Goal: Task Accomplishment & Management: Complete application form

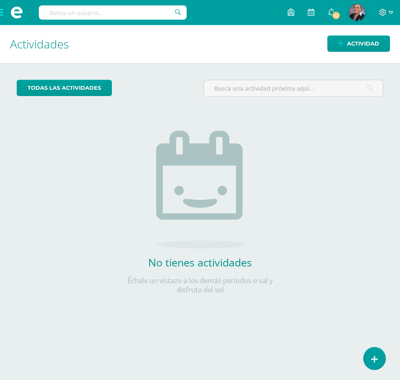
click at [2, 10] on span at bounding box center [16, 12] width 33 height 25
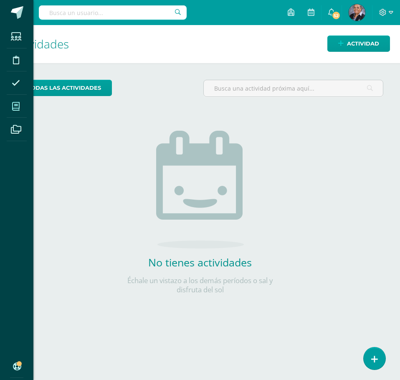
click at [17, 106] on icon at bounding box center [16, 106] width 8 height 8
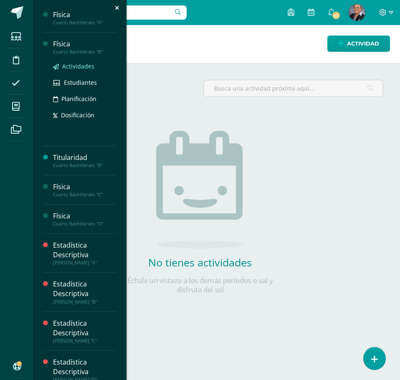
click at [86, 67] on span "Actividades" at bounding box center [78, 66] width 32 height 8
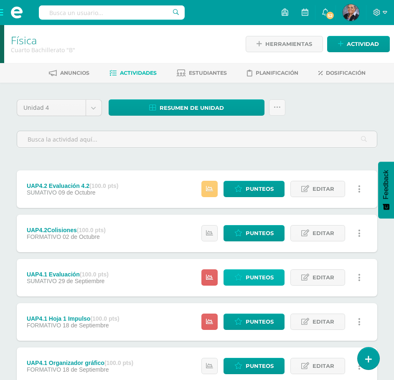
click at [265, 276] on span "Punteos" at bounding box center [260, 277] width 28 height 15
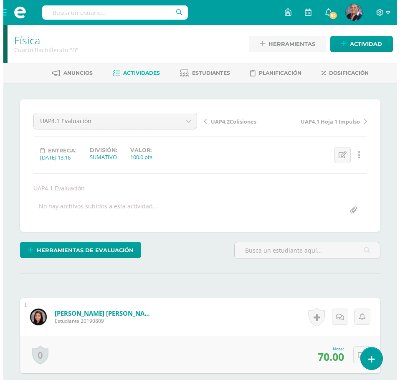
scroll to position [0, 0]
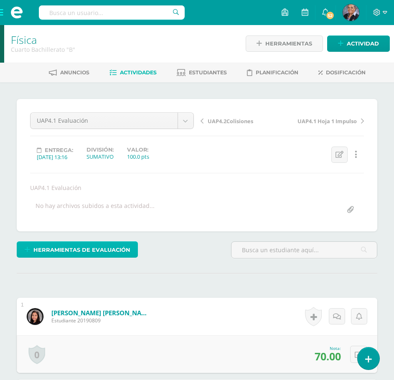
click at [70, 252] on span "Herramientas de evaluación" at bounding box center [81, 249] width 97 height 15
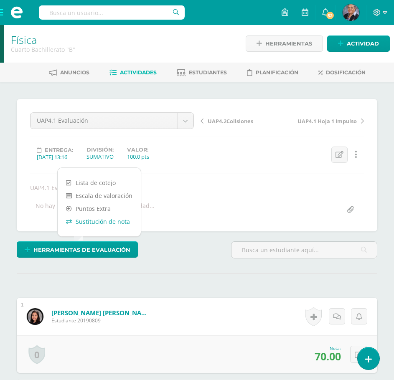
click at [105, 221] on link "Sustitución de nota" at bounding box center [99, 221] width 83 height 13
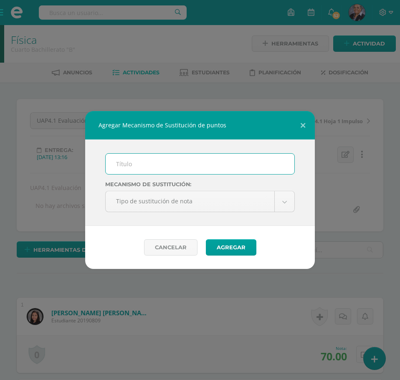
scroll to position [1, 0]
type input "PMA"
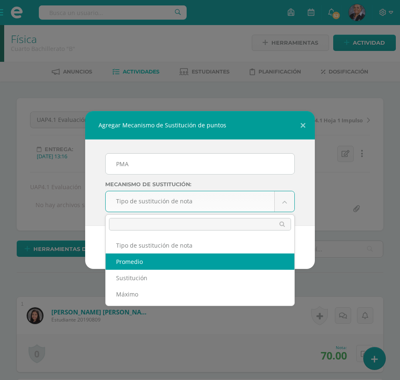
select select "average"
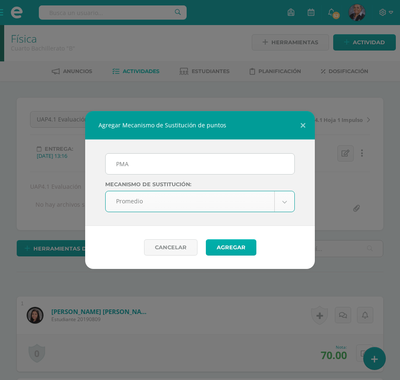
scroll to position [2, 0]
click at [229, 251] on button "Agregar" at bounding box center [231, 247] width 51 height 16
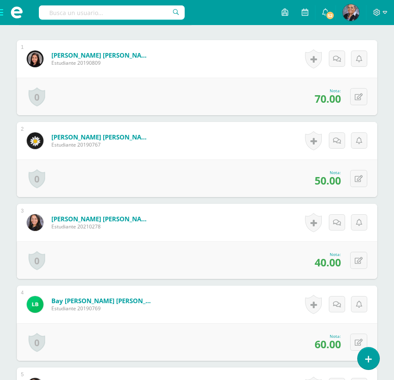
scroll to position [324, 0]
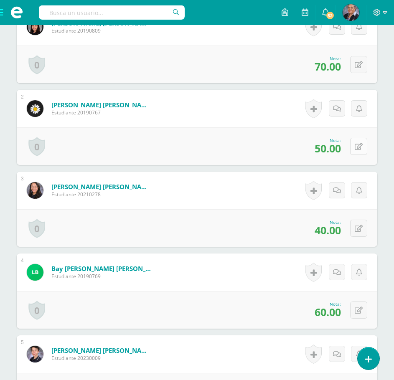
click at [357, 145] on button at bounding box center [358, 146] width 17 height 17
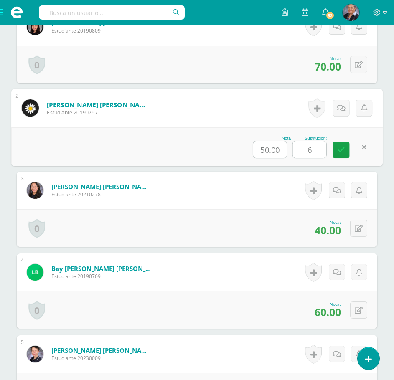
type input "65"
click at [349, 146] on link at bounding box center [341, 150] width 17 height 17
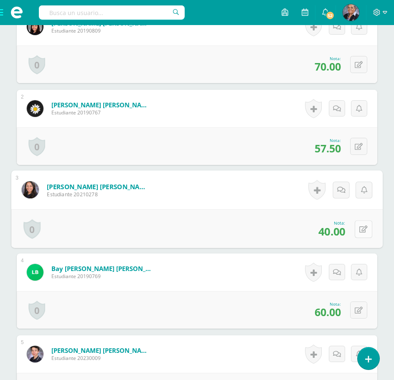
click at [357, 230] on button at bounding box center [363, 229] width 18 height 18
type input "45"
click at [251, 297] on div "0 Logros Logros obtenidos Aún no hay logros agregados Nota: 60.00" at bounding box center [197, 310] width 360 height 38
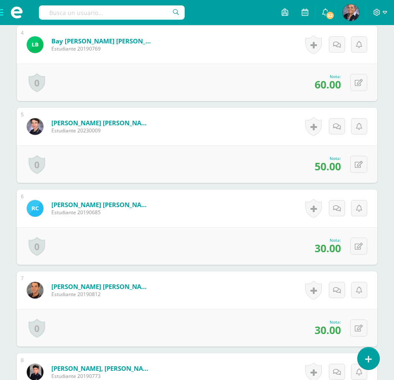
scroll to position [574, 0]
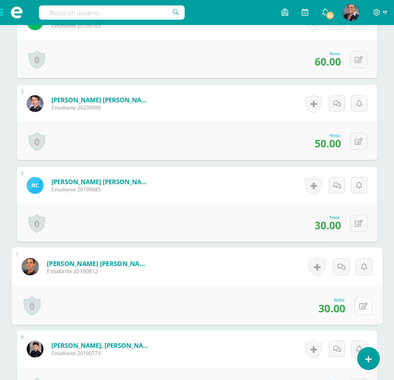
click at [358, 301] on button at bounding box center [363, 306] width 18 height 18
click at [332, 311] on div "Nota 30.00 Sustitución: 60" at bounding box center [196, 305] width 371 height 39
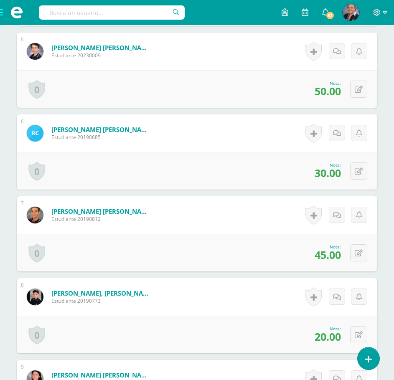
scroll to position [741, 0]
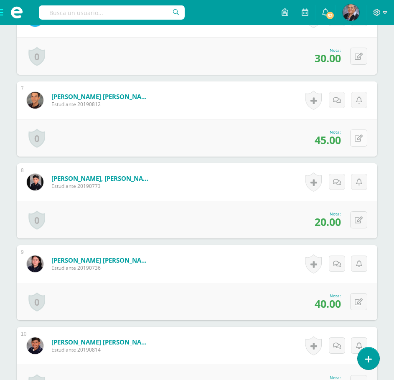
click at [359, 137] on button at bounding box center [358, 137] width 17 height 17
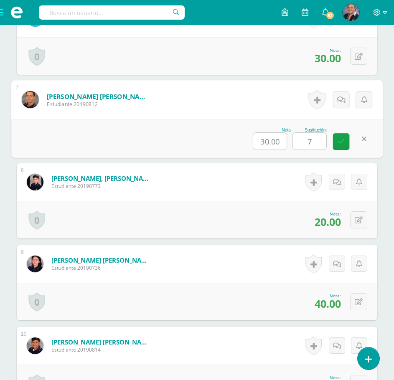
type input "70"
click at [337, 139] on icon at bounding box center [341, 141] width 8 height 7
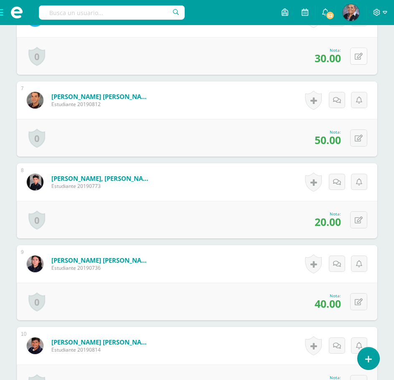
click at [360, 63] on button at bounding box center [358, 56] width 17 height 17
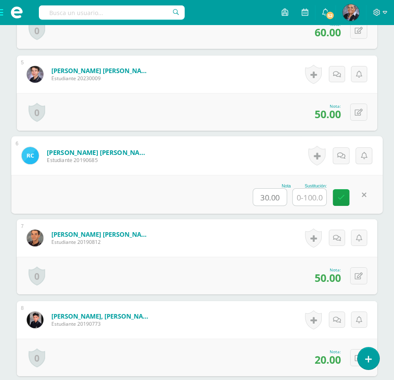
scroll to position [616, 0]
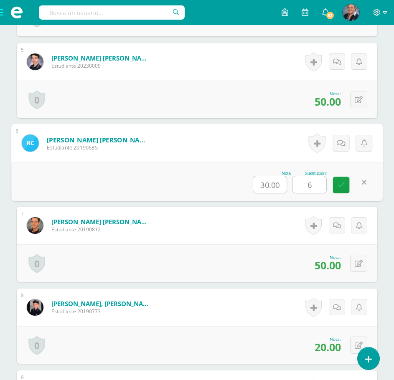
type input "60"
click at [337, 190] on link at bounding box center [341, 185] width 17 height 17
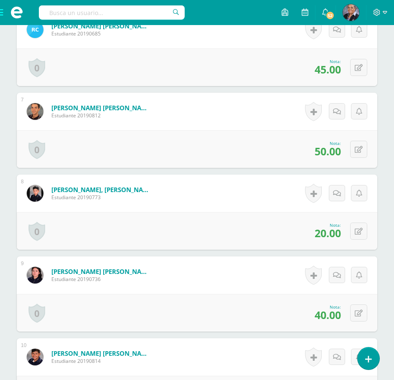
scroll to position [741, 0]
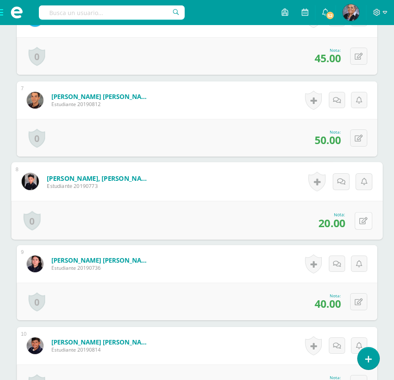
click at [360, 223] on icon at bounding box center [363, 220] width 8 height 7
type input "40"
click at [339, 225] on icon at bounding box center [341, 223] width 8 height 7
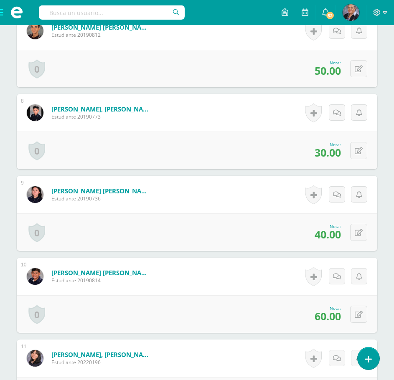
scroll to position [825, 0]
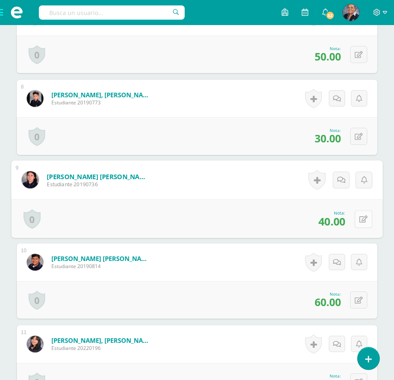
click at [360, 222] on button at bounding box center [363, 219] width 18 height 18
type input "60"
click at [336, 221] on link at bounding box center [341, 221] width 17 height 17
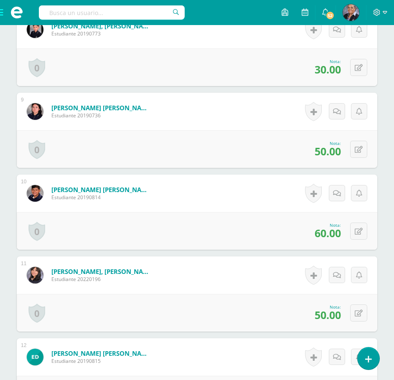
scroll to position [908, 0]
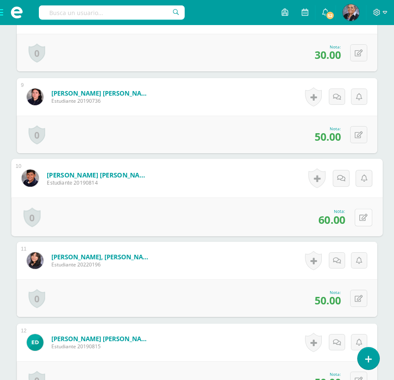
click at [358, 215] on button at bounding box center [363, 217] width 18 height 18
type input "75"
click at [333, 220] on link at bounding box center [341, 220] width 17 height 17
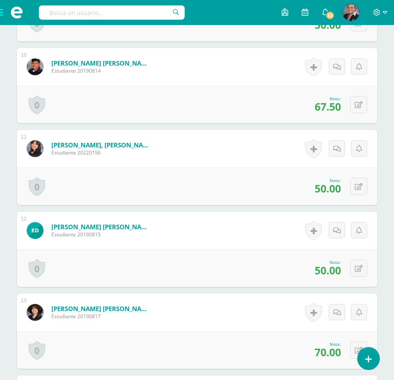
scroll to position [1033, 0]
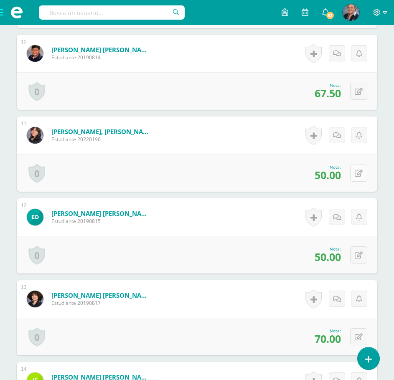
click at [365, 172] on button at bounding box center [358, 173] width 17 height 17
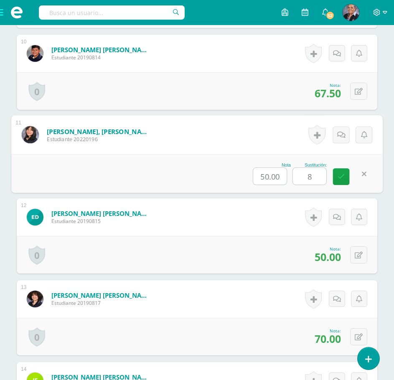
type input "80"
click at [339, 177] on icon at bounding box center [341, 176] width 8 height 7
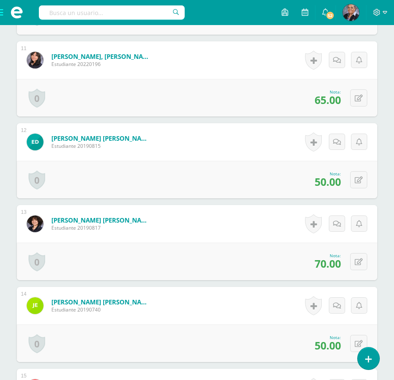
scroll to position [1117, 0]
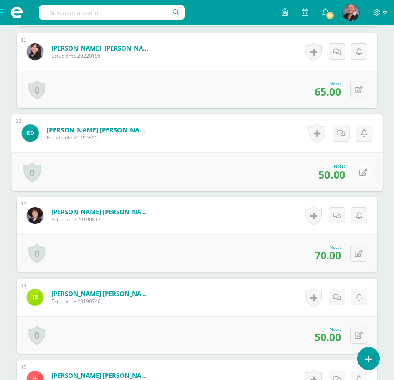
click at [357, 175] on button at bounding box center [363, 172] width 18 height 18
type input "55"
click at [346, 175] on link at bounding box center [341, 175] width 17 height 17
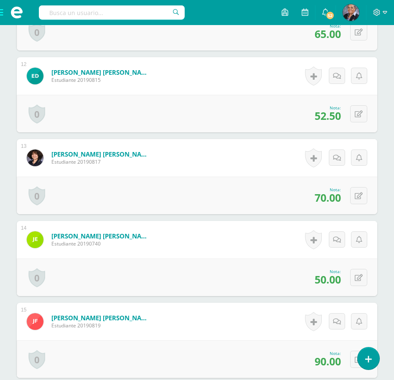
scroll to position [1200, 0]
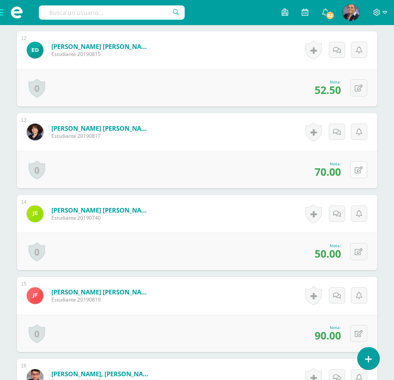
click at [355, 172] on button at bounding box center [358, 169] width 17 height 17
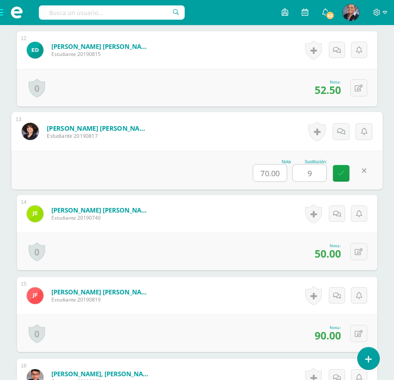
type input "90"
click at [338, 175] on icon at bounding box center [341, 173] width 8 height 7
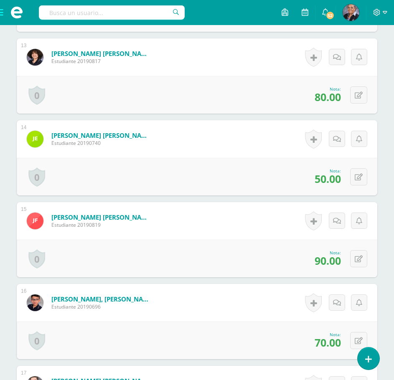
scroll to position [1284, 0]
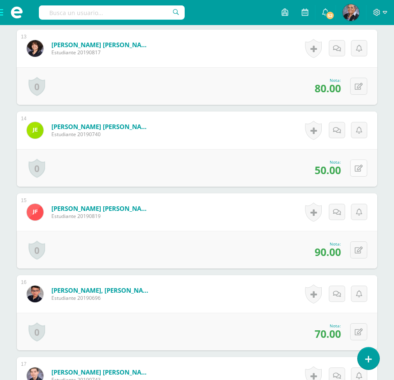
click at [359, 165] on icon at bounding box center [358, 168] width 8 height 7
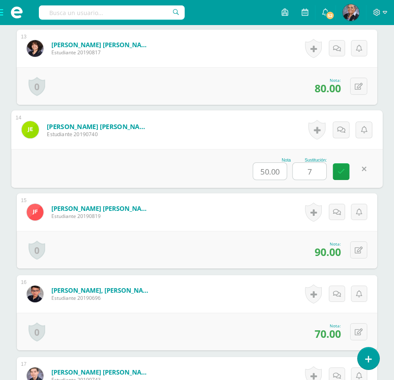
type input "70"
click at [341, 176] on link at bounding box center [341, 171] width 17 height 17
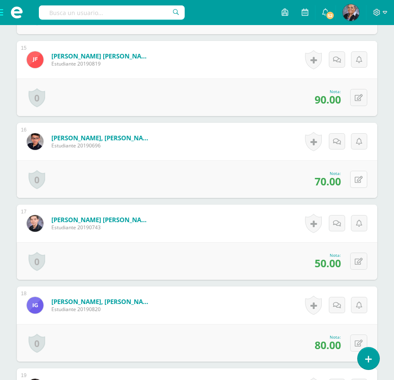
scroll to position [1451, 0]
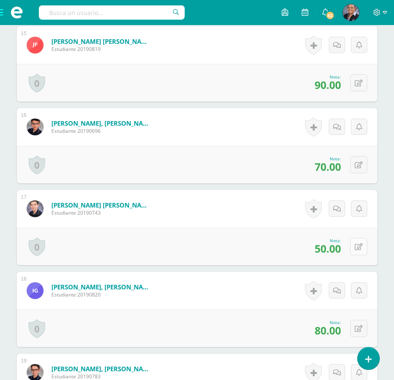
click at [361, 248] on icon at bounding box center [358, 246] width 8 height 7
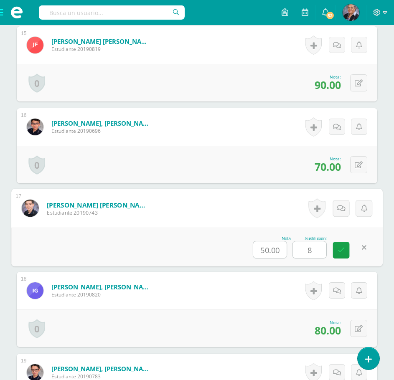
type input "80"
click at [340, 250] on icon at bounding box center [341, 249] width 8 height 7
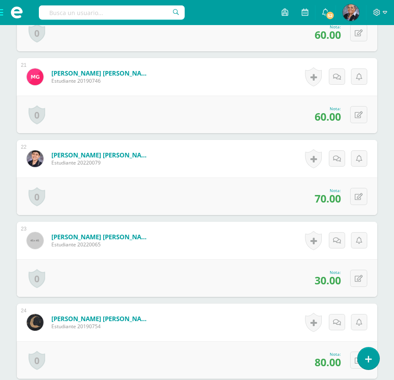
scroll to position [2036, 0]
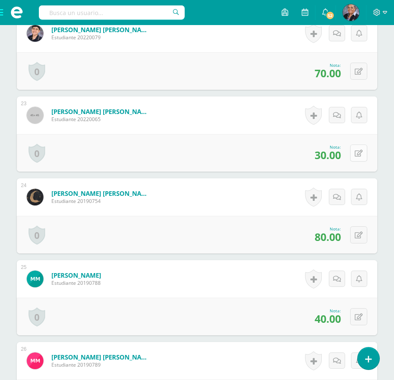
click at [358, 152] on button at bounding box center [358, 152] width 17 height 17
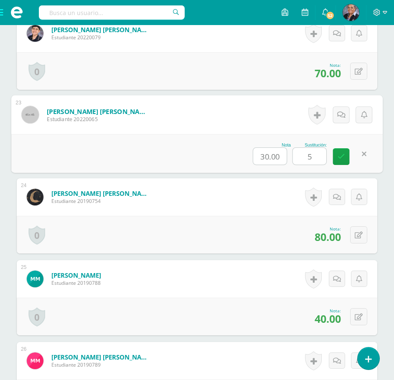
type input "50"
click at [344, 156] on icon at bounding box center [341, 156] width 8 height 7
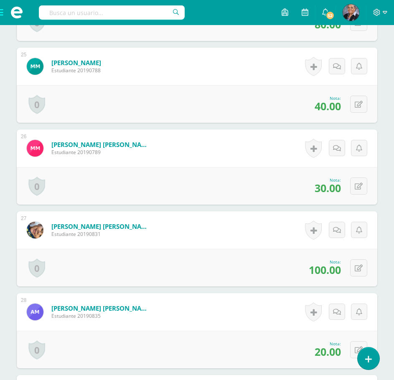
scroll to position [2161, 0]
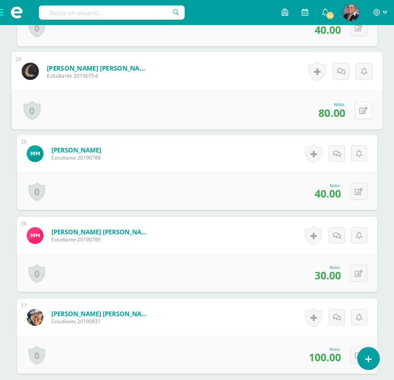
click at [360, 109] on icon at bounding box center [363, 110] width 8 height 7
type input "85"
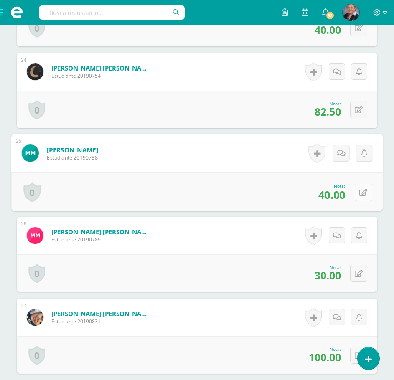
click at [362, 194] on icon at bounding box center [363, 192] width 8 height 7
type input "90"
click at [340, 195] on icon at bounding box center [341, 194] width 8 height 7
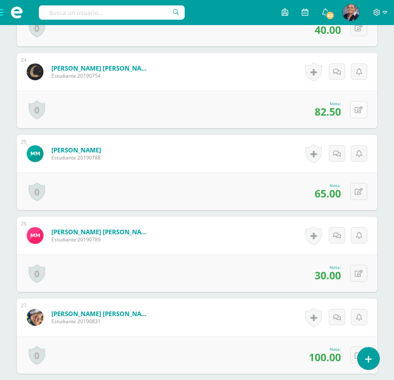
click at [355, 109] on button at bounding box center [358, 109] width 17 height 17
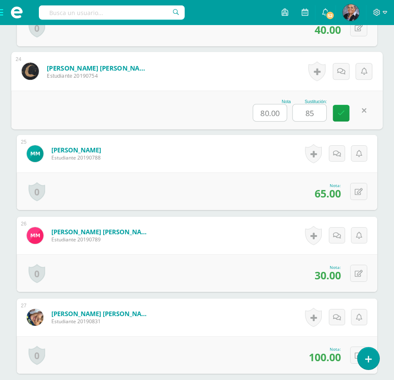
scroll to position [2244, 0]
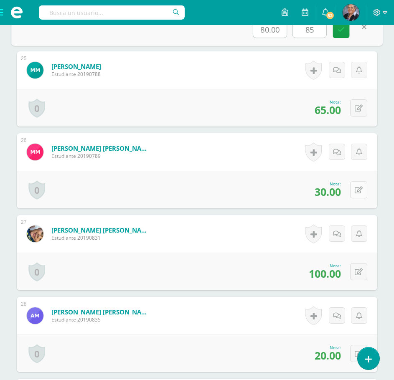
click at [358, 191] on button at bounding box center [358, 189] width 17 height 17
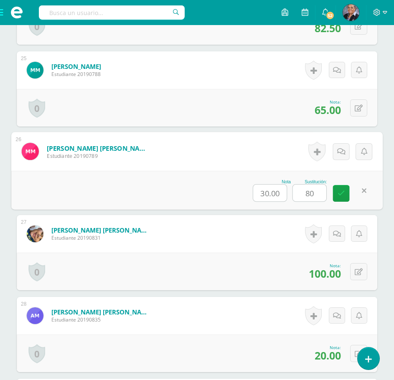
type input "80"
click at [332, 193] on div "Nota 30.00 Sustitución: 80" at bounding box center [196, 190] width 371 height 39
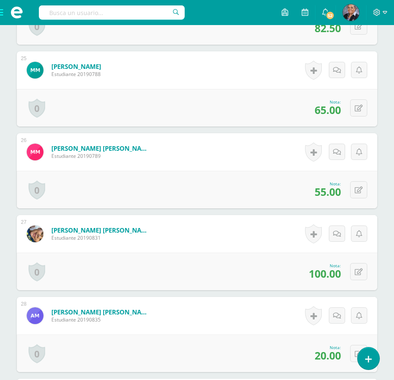
scroll to position [2328, 0]
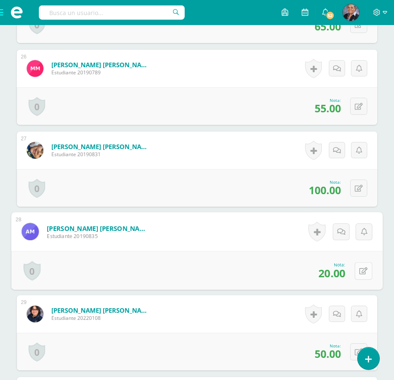
click at [353, 269] on div "0 Logros Logros obtenidos Aún no hay logros agregados Nota: 20.00" at bounding box center [196, 270] width 371 height 39
click at [368, 269] on button at bounding box center [363, 271] width 18 height 18
type input "65"
click at [341, 275] on icon at bounding box center [341, 273] width 8 height 7
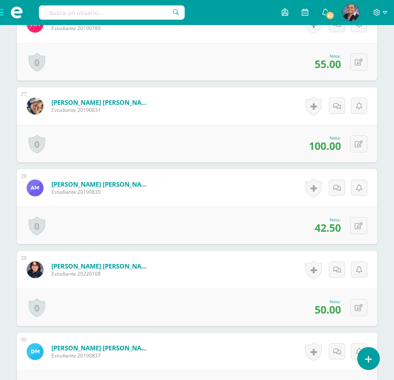
scroll to position [2411, 0]
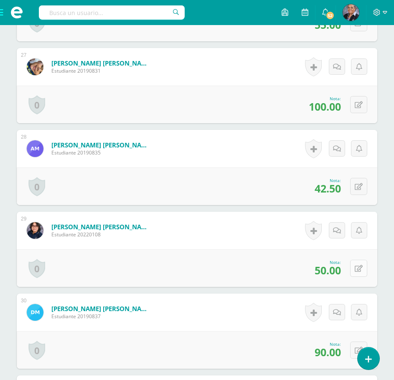
click at [356, 268] on button at bounding box center [358, 268] width 17 height 17
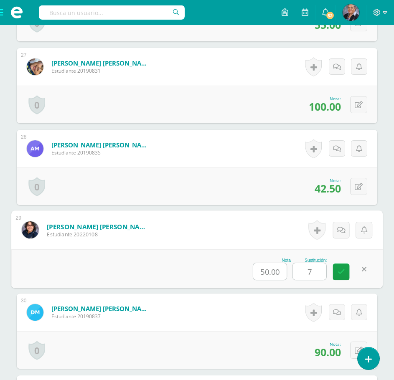
type input "70"
click at [341, 272] on icon at bounding box center [341, 271] width 8 height 7
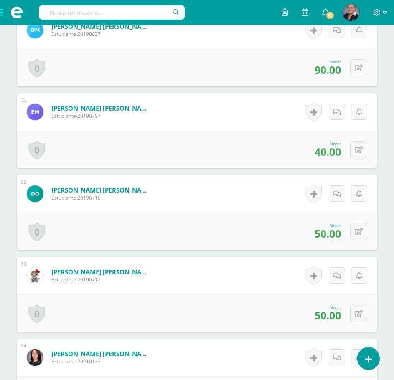
scroll to position [2704, 0]
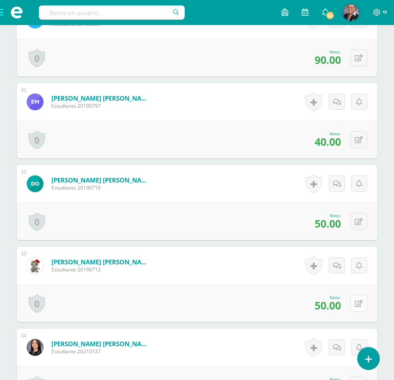
click at [365, 303] on button at bounding box center [358, 303] width 17 height 17
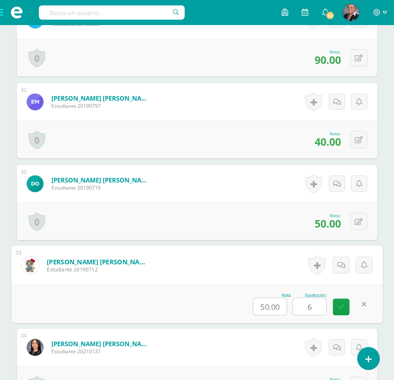
type input "65"
click at [346, 307] on link at bounding box center [341, 307] width 17 height 17
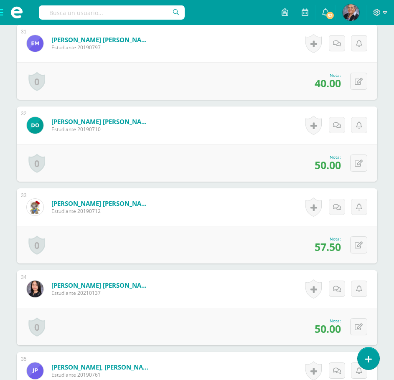
scroll to position [2787, 0]
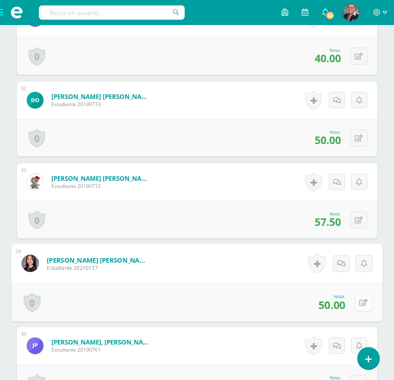
click at [358, 302] on button at bounding box center [363, 303] width 18 height 18
type input "75"
click at [346, 307] on link at bounding box center [341, 305] width 17 height 17
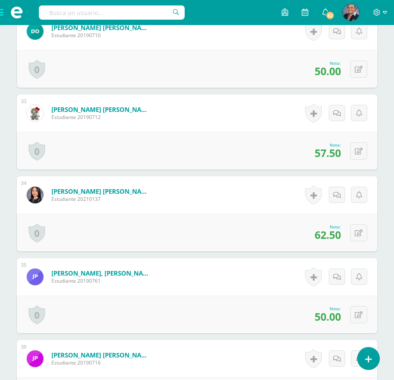
scroll to position [2871, 0]
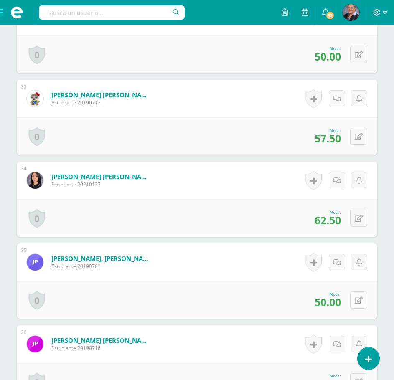
click at [358, 301] on button at bounding box center [358, 299] width 17 height 17
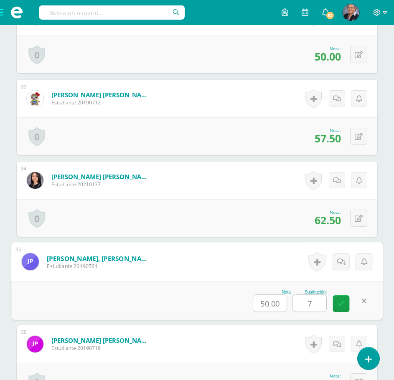
type input "75"
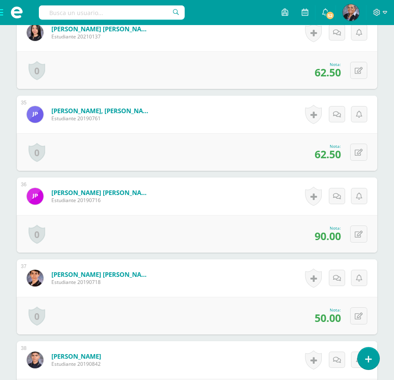
scroll to position [3038, 0]
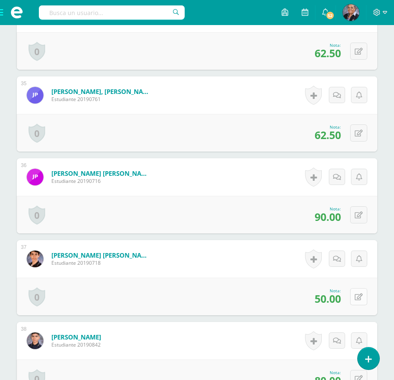
click at [359, 298] on button at bounding box center [358, 296] width 17 height 17
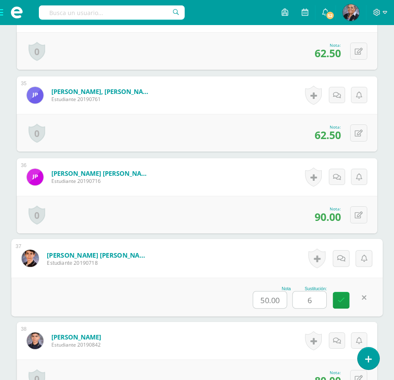
type input "60"
click at [343, 297] on icon at bounding box center [341, 299] width 8 height 7
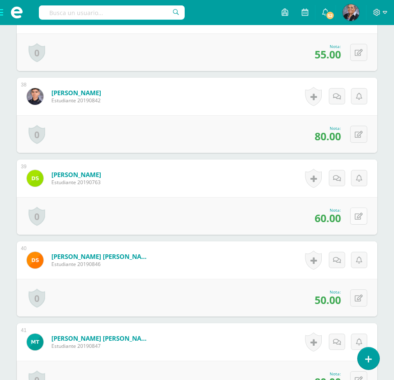
scroll to position [3288, 0]
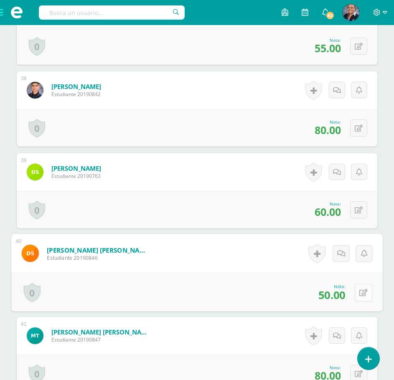
click at [359, 295] on button at bounding box center [363, 293] width 18 height 18
type input "55"
click at [340, 299] on icon at bounding box center [341, 294] width 8 height 7
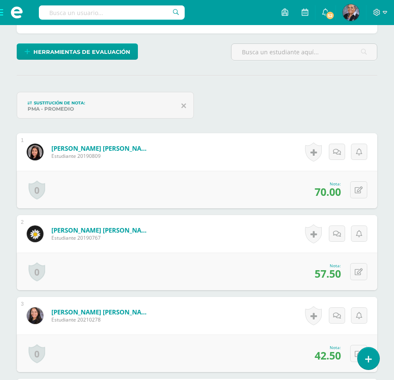
scroll to position [0, 0]
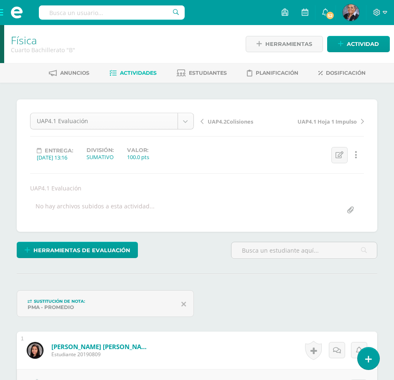
click at [193, 122] on div "UAP4.1 Evaluación" at bounding box center [112, 121] width 164 height 17
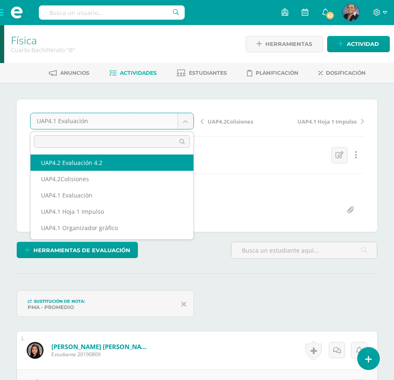
select select "/dashboard/teacher/grade-activity/227696/"
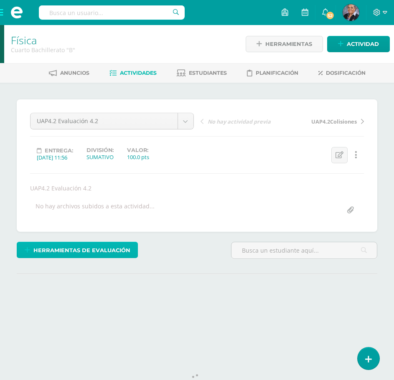
click at [88, 251] on span "Herramientas de evaluación" at bounding box center [81, 250] width 97 height 15
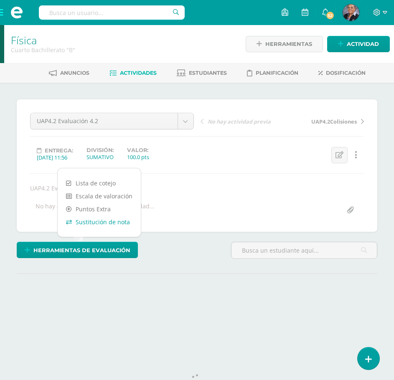
click at [105, 220] on link "Sustitución de nota" at bounding box center [99, 221] width 83 height 13
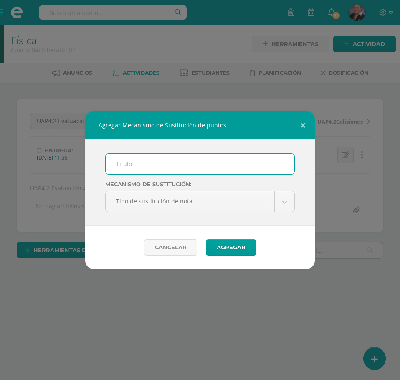
click at [148, 161] on input "text" at bounding box center [200, 164] width 189 height 20
type input "PMA"
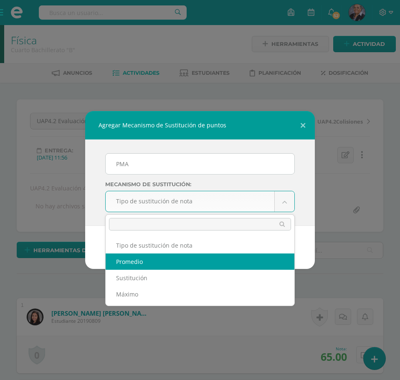
scroll to position [0, 0]
select select "average"
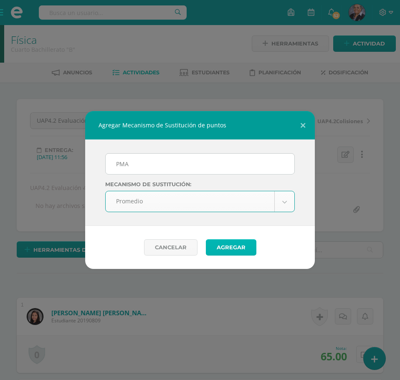
click at [234, 250] on button "Agregar" at bounding box center [231, 247] width 51 height 16
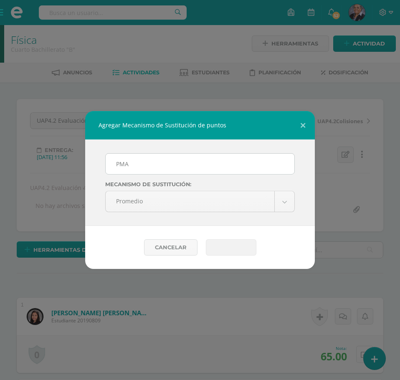
scroll to position [1, 0]
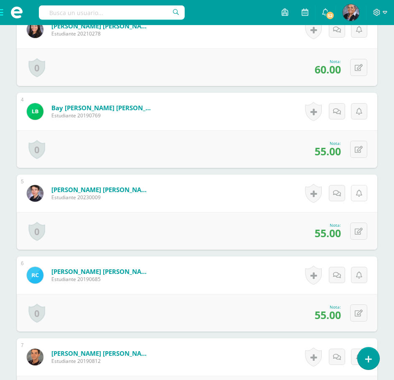
scroll to position [526, 0]
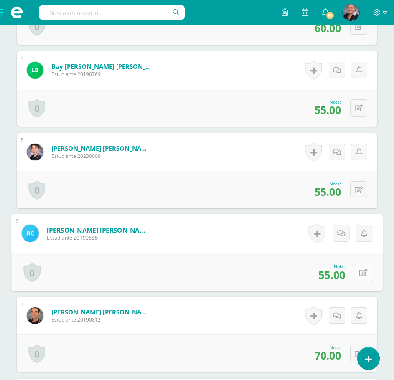
click at [357, 270] on button at bounding box center [363, 272] width 18 height 18
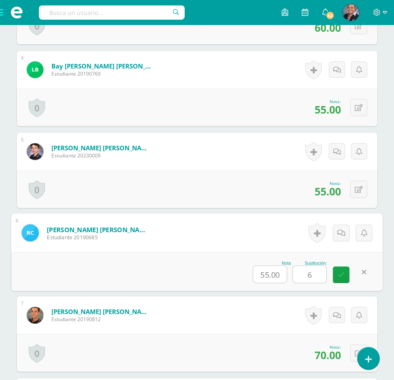
type input "60"
click at [345, 279] on link at bounding box center [341, 274] width 17 height 17
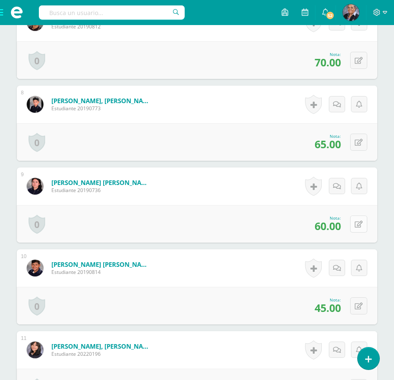
scroll to position [861, 0]
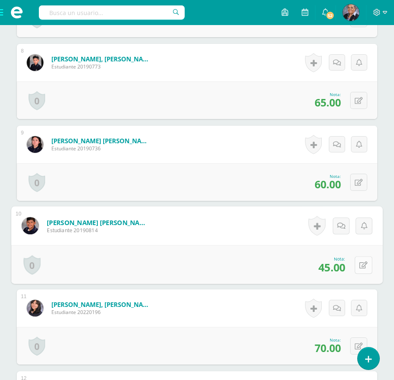
click at [362, 267] on icon at bounding box center [363, 264] width 8 height 7
type input "75"
click at [339, 268] on icon at bounding box center [341, 267] width 8 height 7
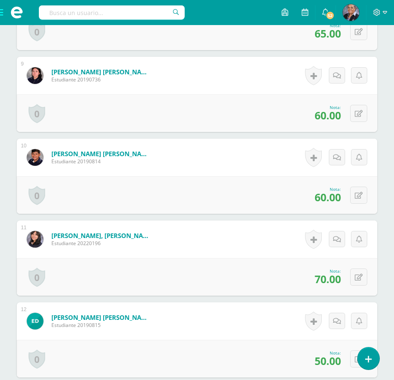
scroll to position [944, 0]
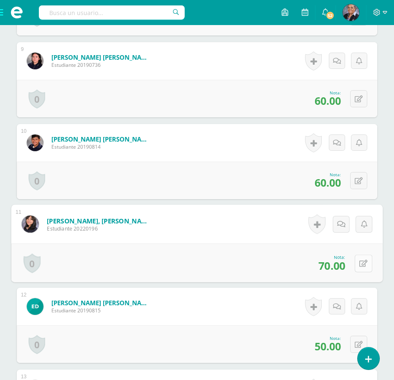
click at [361, 260] on icon at bounding box center [363, 263] width 8 height 7
type input "80"
click at [346, 269] on link at bounding box center [341, 266] width 17 height 17
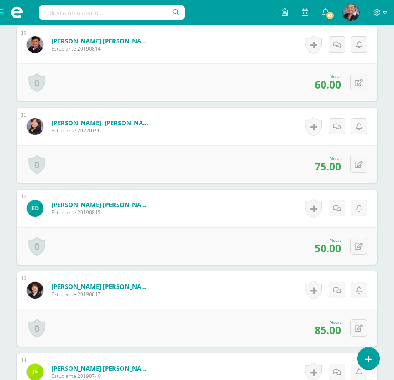
scroll to position [1069, 0]
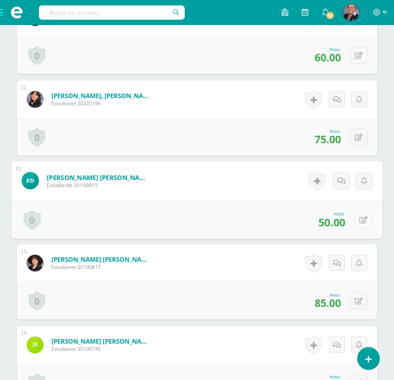
click at [359, 225] on button at bounding box center [363, 220] width 18 height 18
type input "55"
click at [344, 223] on icon at bounding box center [341, 222] width 8 height 7
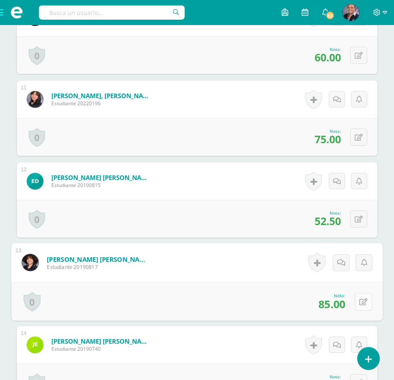
click at [362, 302] on button at bounding box center [363, 302] width 18 height 18
type input "90"
click at [334, 296] on link at bounding box center [341, 304] width 17 height 17
click at [342, 282] on form "Estrada Donis, Helena Sofía Estudiante 20190817 Nota 85.00 Sustitución: 90" at bounding box center [196, 262] width 371 height 39
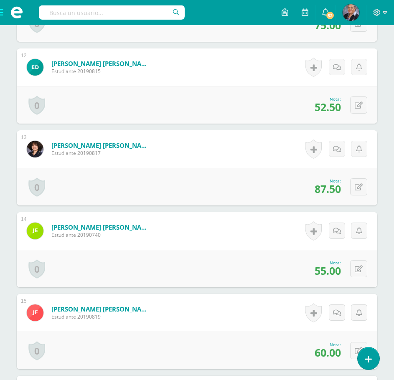
scroll to position [1195, 0]
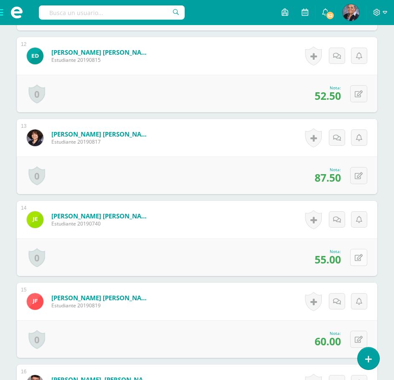
click at [359, 255] on icon at bounding box center [358, 257] width 8 height 7
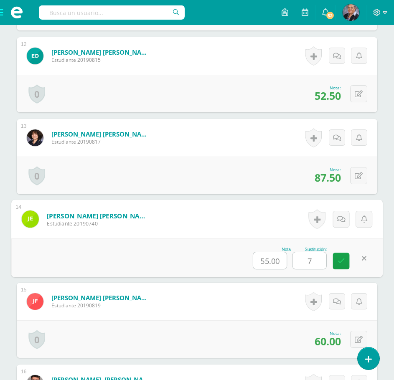
type input "70"
click at [343, 258] on icon at bounding box center [341, 260] width 8 height 7
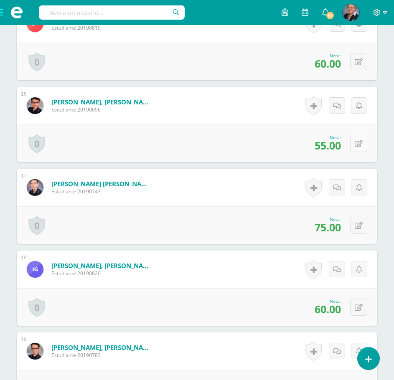
scroll to position [1487, 0]
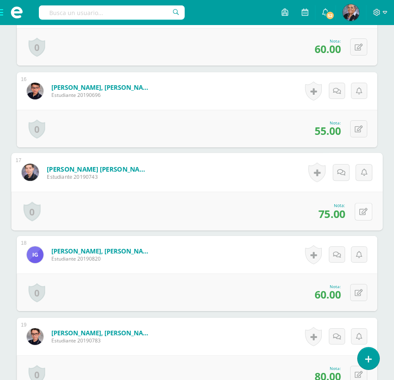
click at [355, 214] on button at bounding box center [363, 212] width 18 height 18
type input "80"
click at [345, 215] on link at bounding box center [341, 214] width 17 height 17
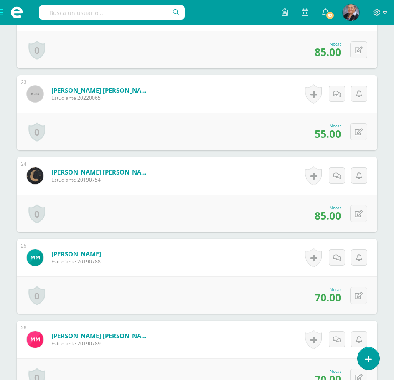
scroll to position [2071, 0]
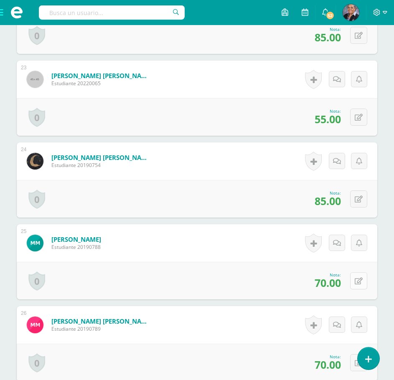
click at [356, 284] on button at bounding box center [358, 280] width 17 height 17
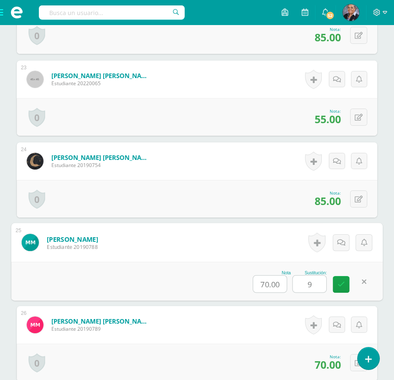
type input "90"
click at [348, 289] on link at bounding box center [341, 284] width 17 height 17
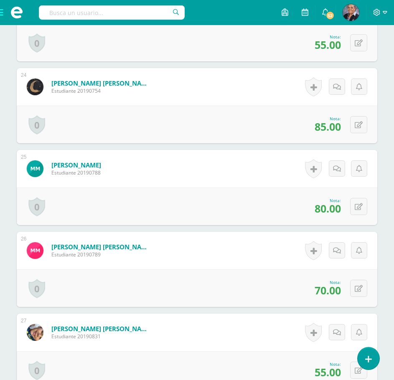
scroll to position [2155, 0]
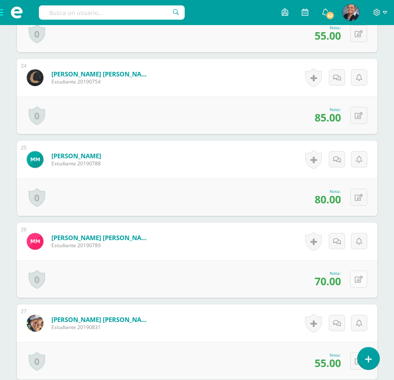
click at [362, 281] on button at bounding box center [358, 279] width 17 height 17
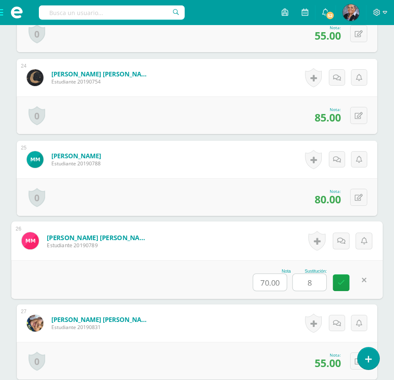
type input "80"
click at [333, 285] on link at bounding box center [341, 282] width 17 height 17
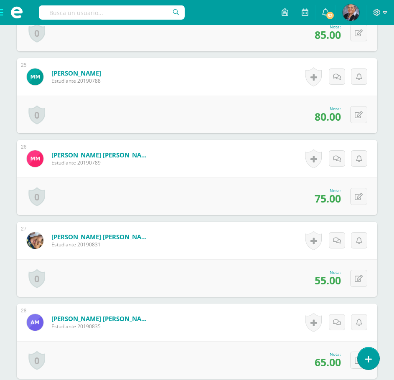
scroll to position [2238, 0]
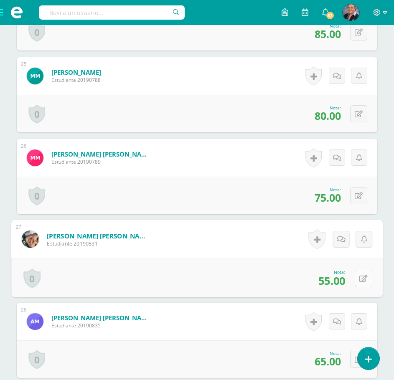
click at [362, 276] on icon at bounding box center [363, 278] width 8 height 7
type input "80"
click at [338, 280] on icon at bounding box center [341, 280] width 8 height 7
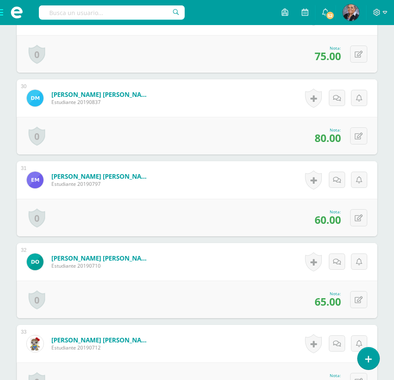
scroll to position [2698, 0]
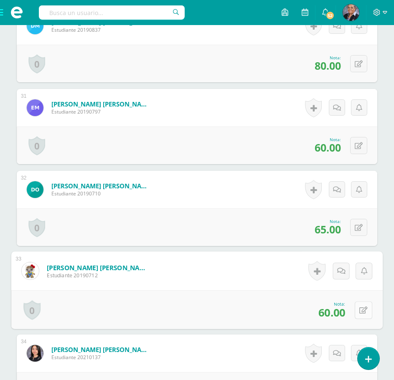
click at [356, 307] on button at bounding box center [363, 310] width 18 height 18
type input "65"
click at [337, 312] on icon at bounding box center [341, 312] width 8 height 7
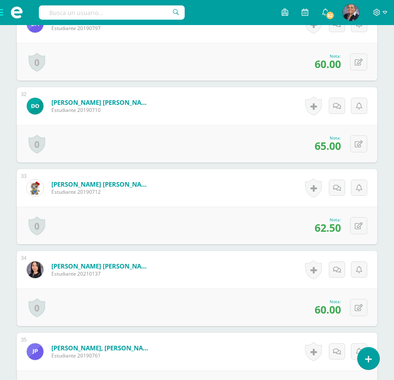
scroll to position [2823, 0]
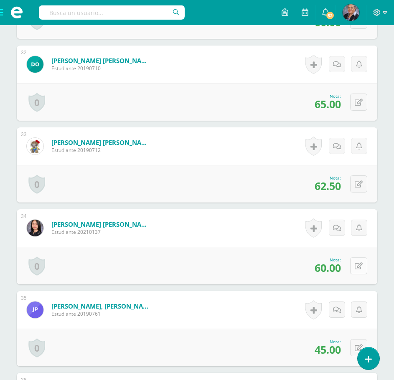
click at [356, 269] on button at bounding box center [358, 265] width 17 height 17
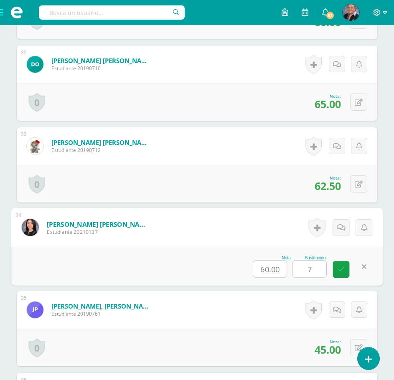
type input "75"
click at [345, 273] on link at bounding box center [341, 269] width 17 height 17
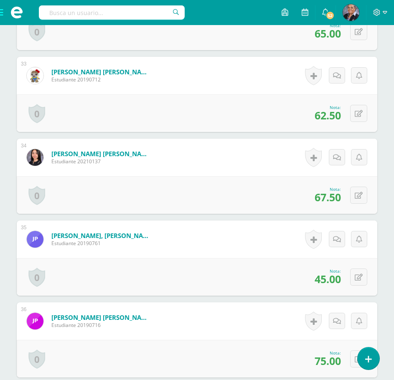
scroll to position [2906, 0]
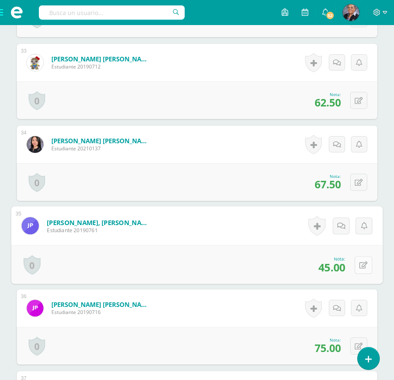
click at [366, 268] on button at bounding box center [363, 265] width 18 height 18
type input "75"
click at [344, 268] on link at bounding box center [341, 267] width 17 height 17
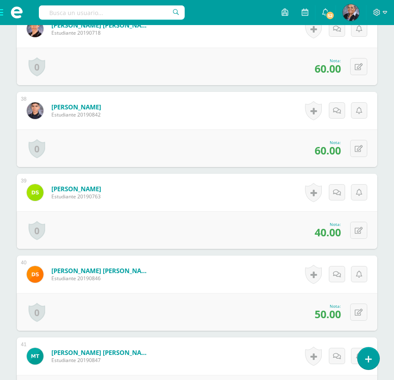
scroll to position [3282, 0]
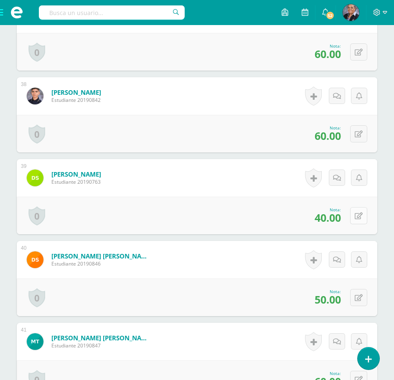
click at [359, 218] on icon at bounding box center [358, 216] width 8 height 7
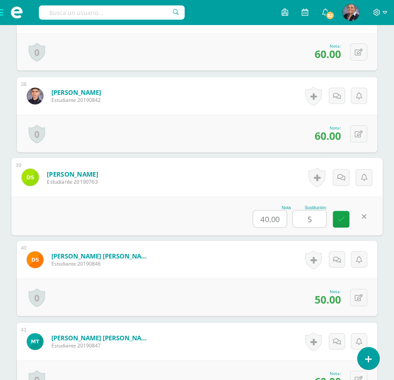
type input "55"
click at [342, 223] on link at bounding box center [341, 219] width 17 height 17
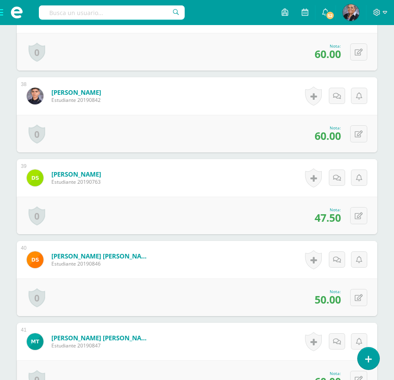
scroll to position [3324, 0]
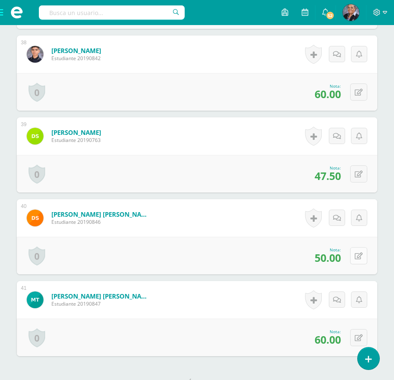
click at [360, 258] on icon at bounding box center [358, 256] width 8 height 7
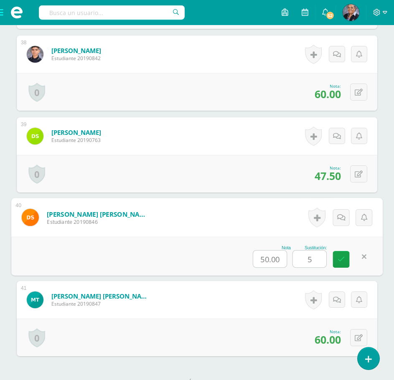
type input "55"
click at [339, 258] on icon at bounding box center [341, 259] width 8 height 7
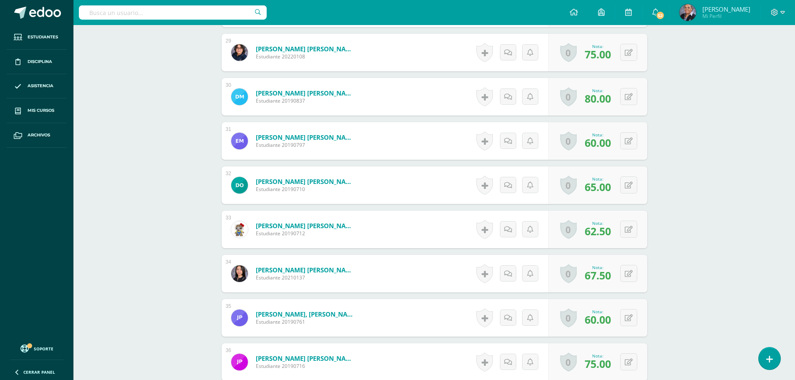
scroll to position [1479, 0]
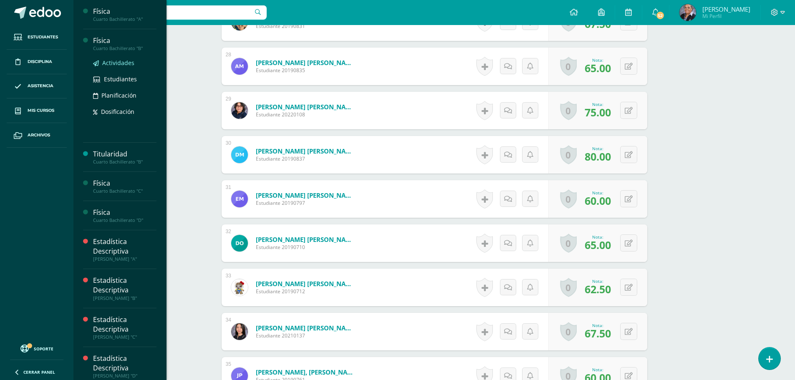
click at [123, 61] on span "Actividades" at bounding box center [118, 63] width 32 height 8
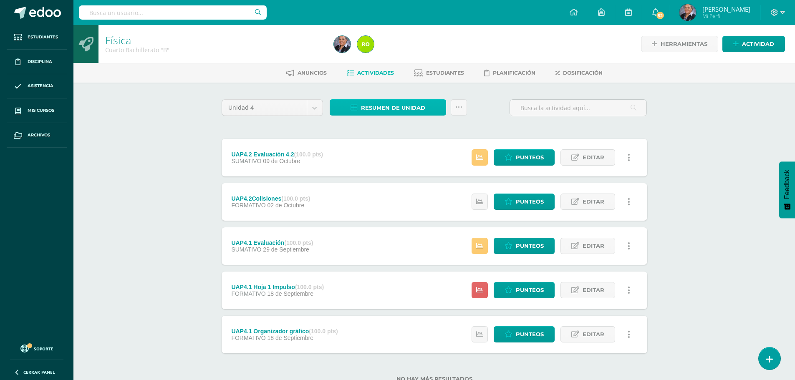
click at [400, 114] on span "Resumen de unidad" at bounding box center [393, 107] width 64 height 15
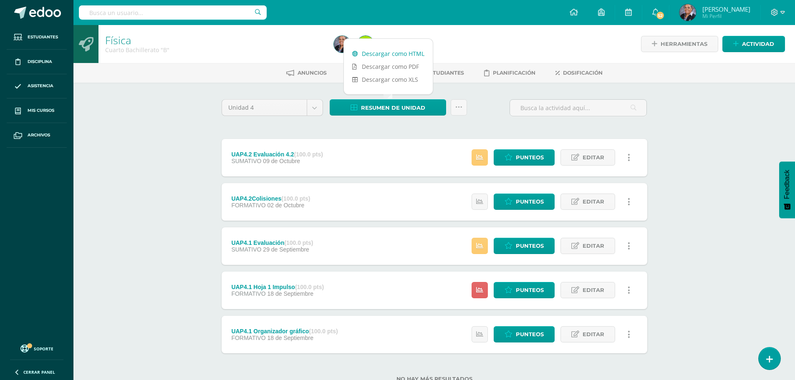
click at [397, 53] on link "Descargar como HTML" at bounding box center [388, 53] width 89 height 13
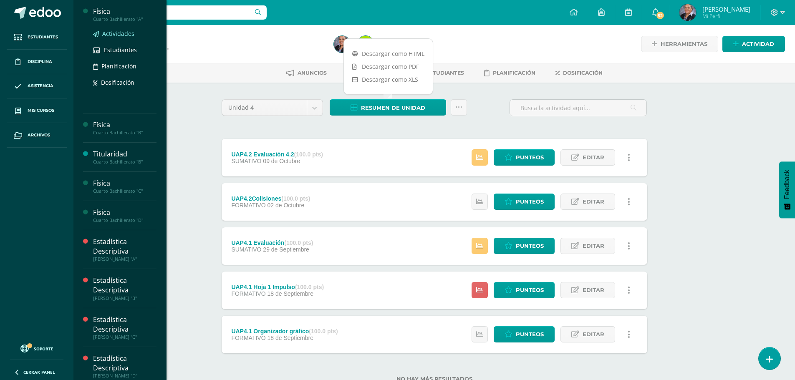
click at [111, 36] on span "Actividades" at bounding box center [118, 34] width 32 height 8
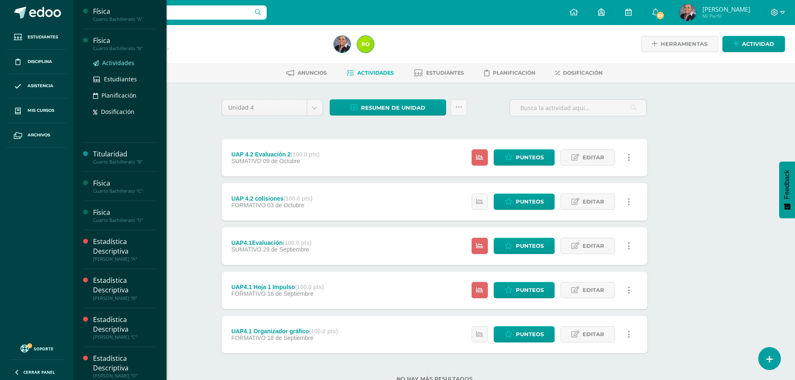
click at [119, 63] on span "Actividades" at bounding box center [118, 63] width 32 height 8
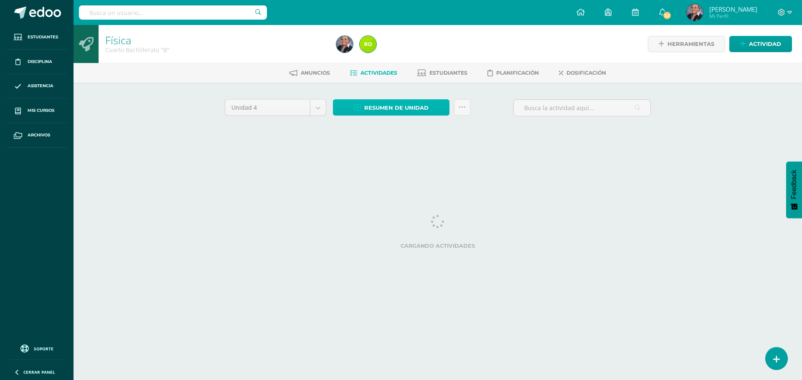
click at [408, 105] on span "Resumen de unidad" at bounding box center [396, 107] width 64 height 15
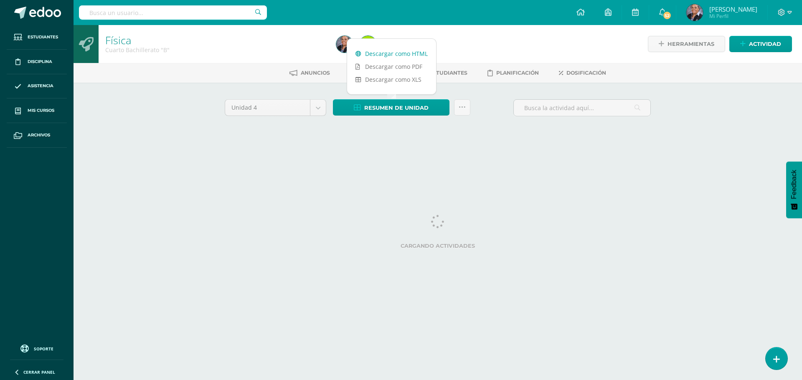
click at [408, 53] on link "Descargar como HTML" at bounding box center [391, 53] width 89 height 13
